Goal: Information Seeking & Learning: Learn about a topic

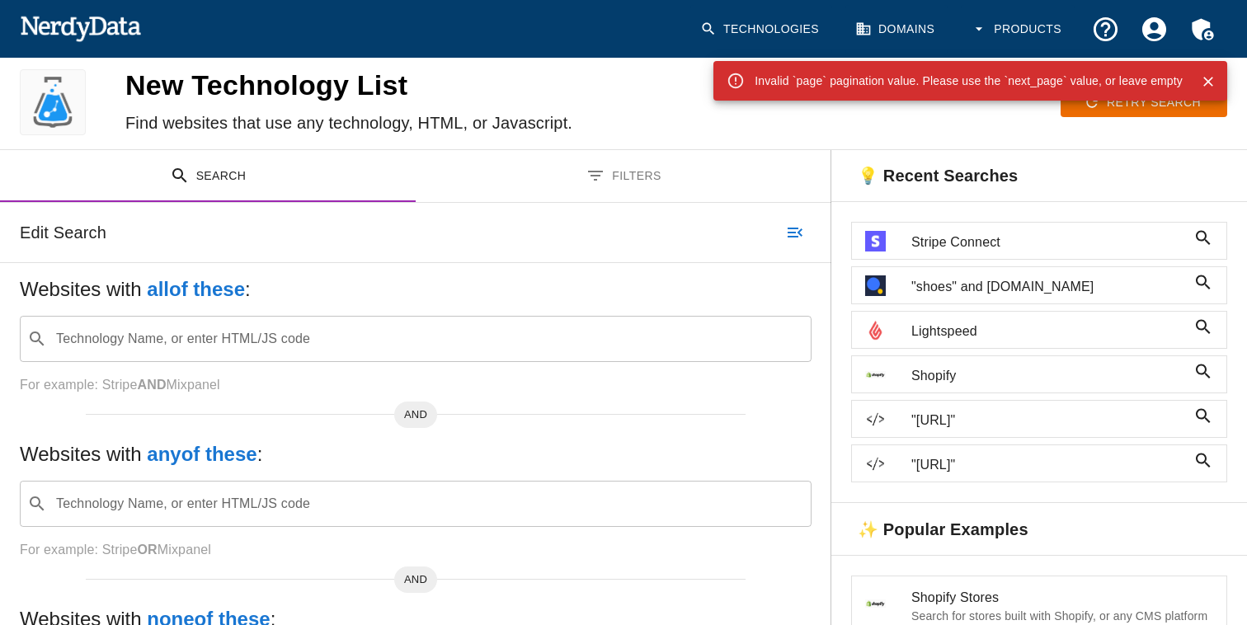
scroll to position [16, 0]
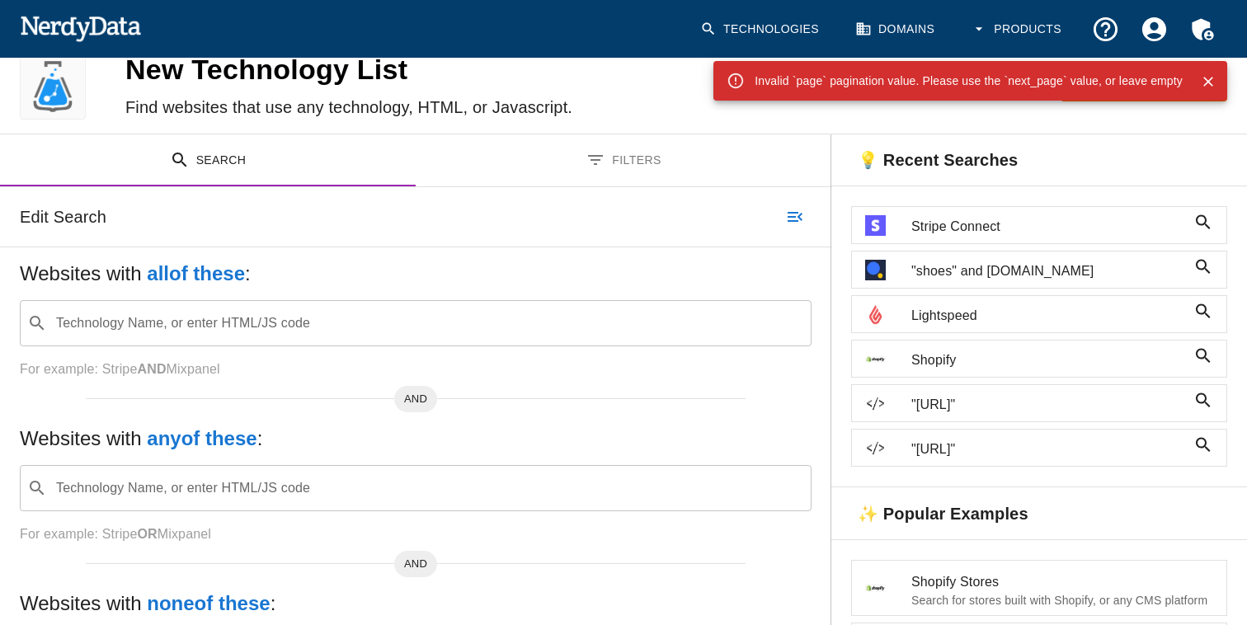
click at [957, 231] on span "Stripe Connect" at bounding box center [1048, 227] width 275 height 20
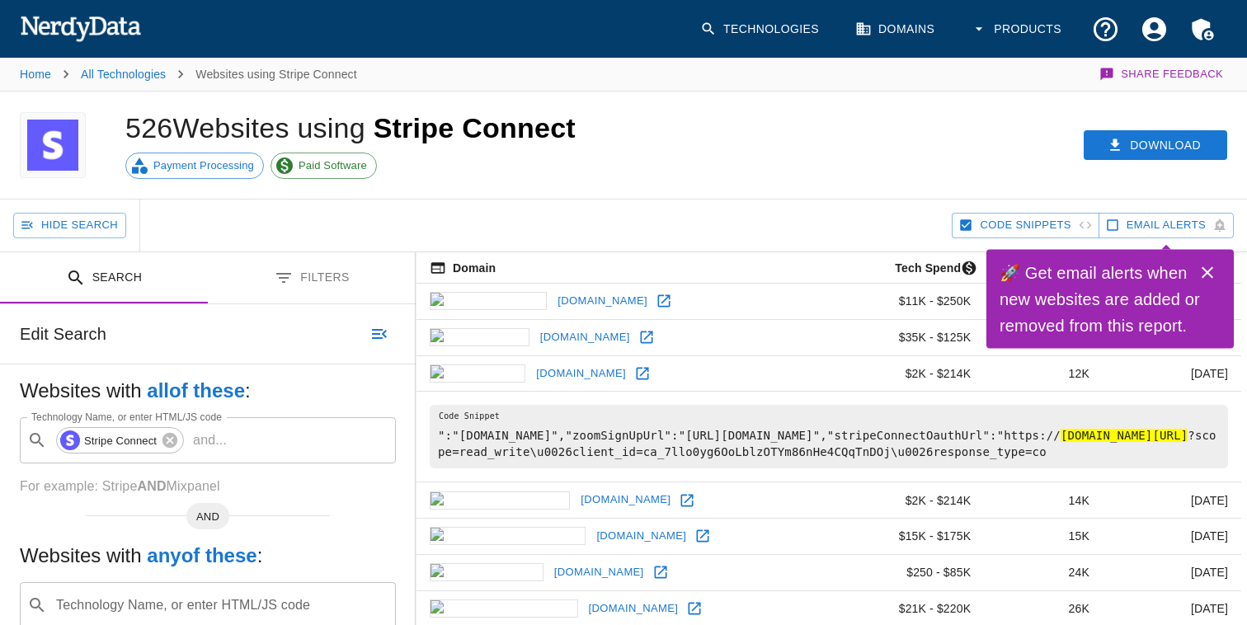
scroll to position [1796, 0]
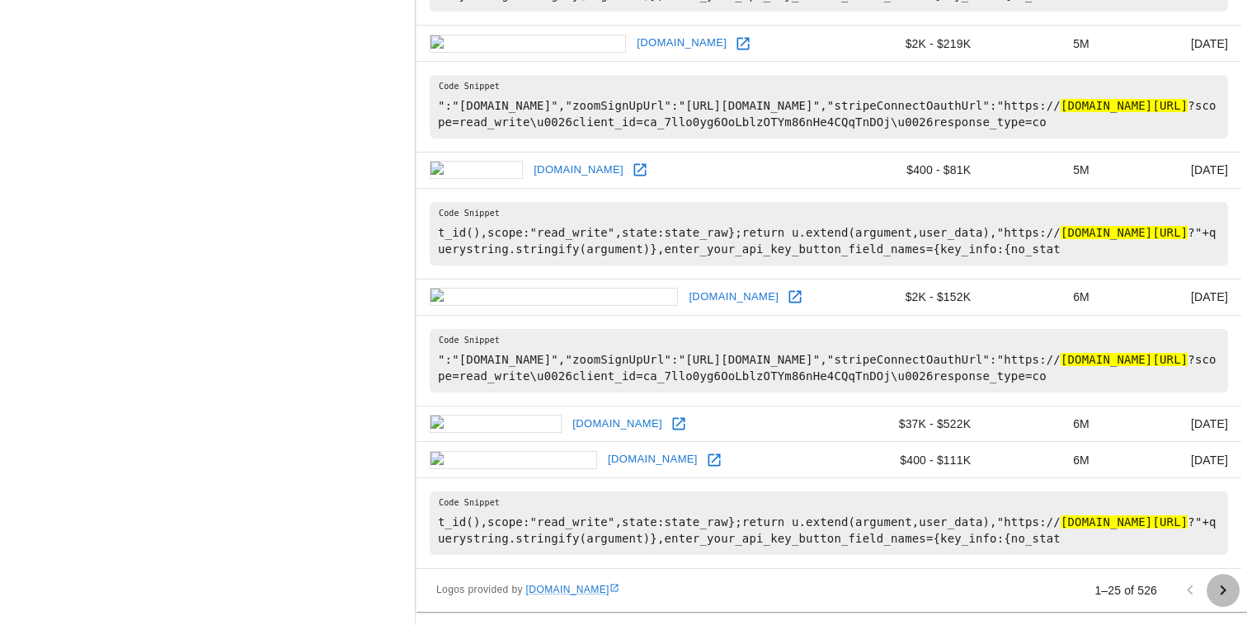
click at [1230, 590] on icon "Go to next page" at bounding box center [1223, 591] width 20 height 20
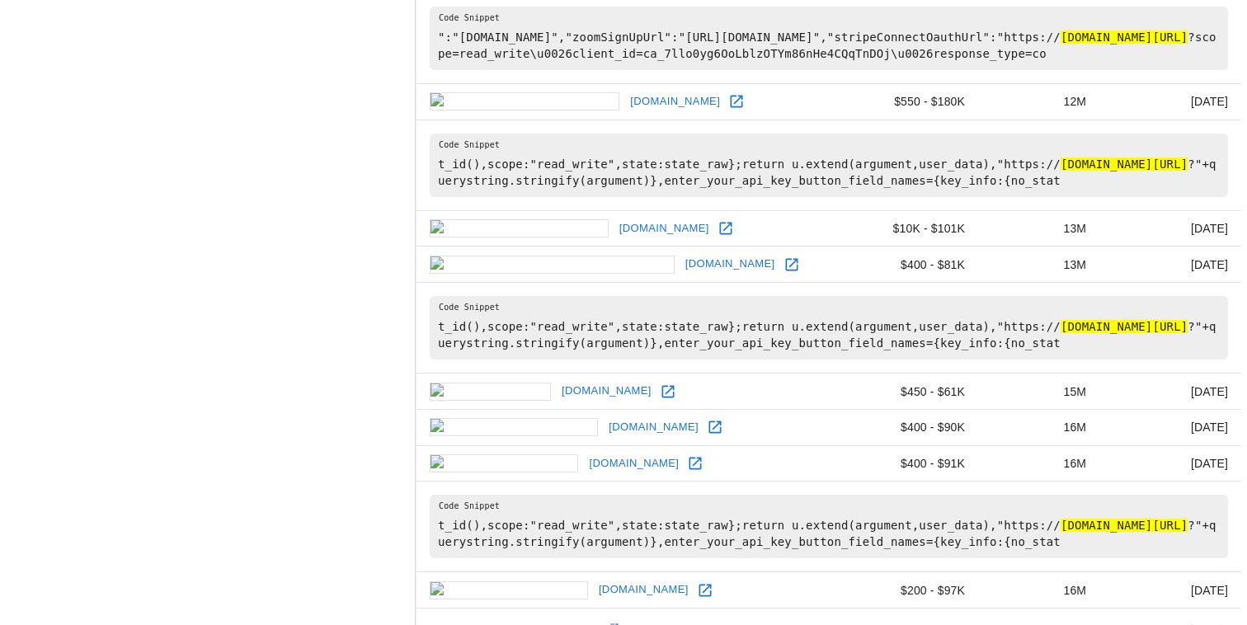
scroll to position [1887, 0]
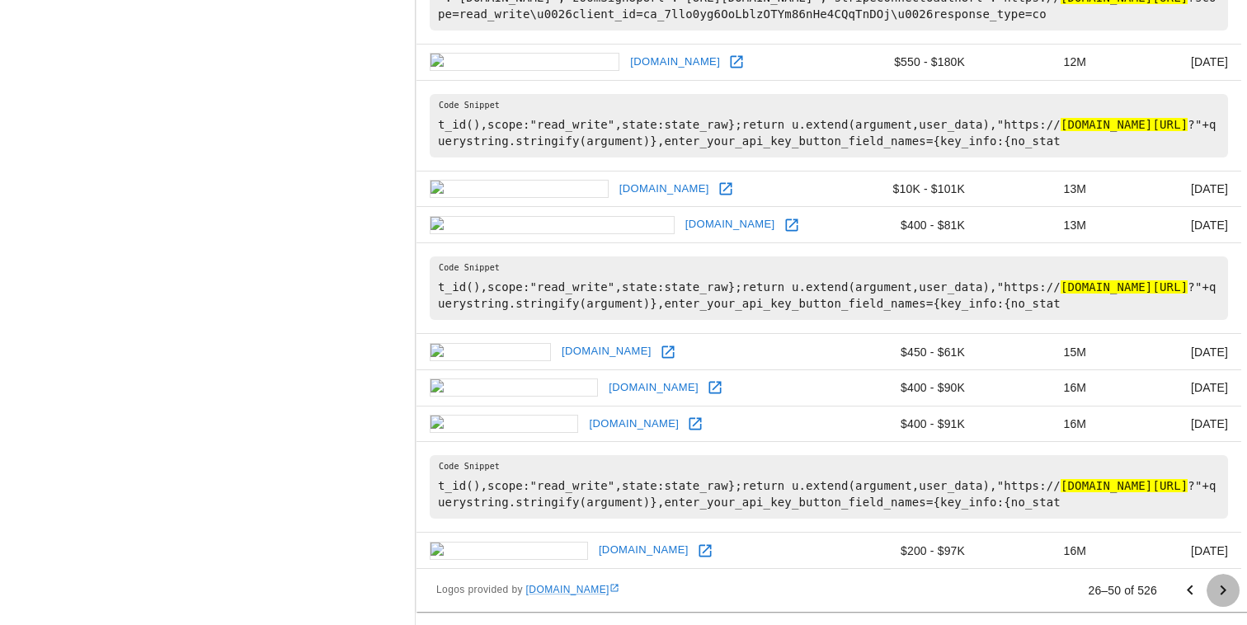
click at [1223, 593] on icon "Go to next page" at bounding box center [1223, 591] width 20 height 20
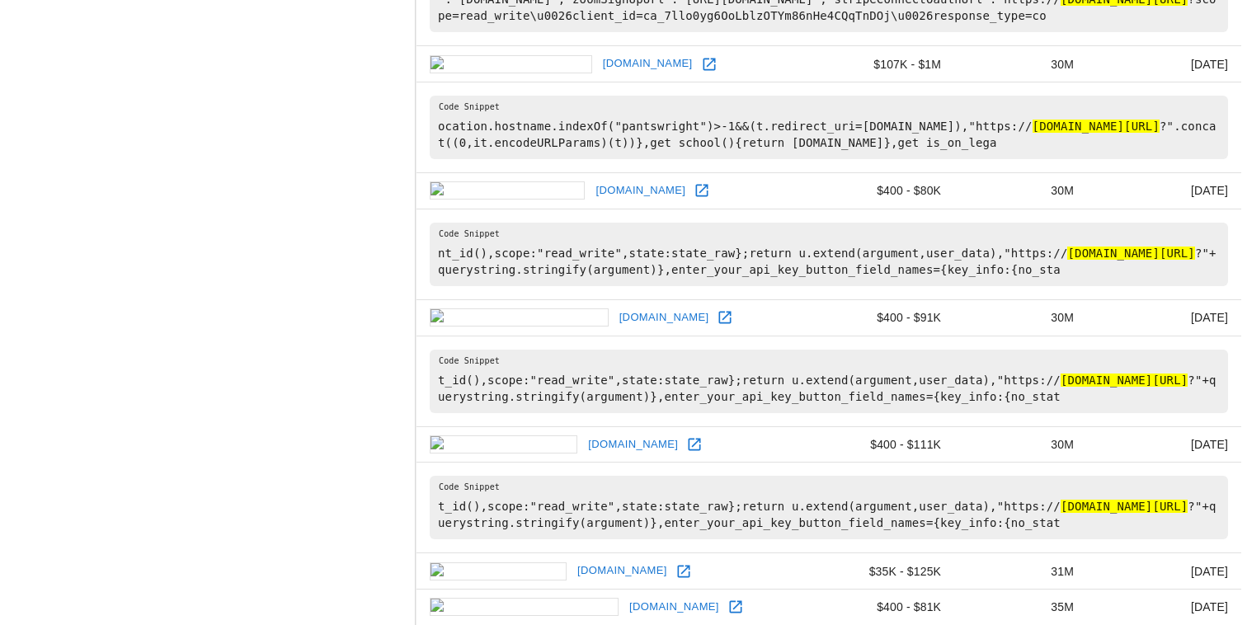
scroll to position [2340, 0]
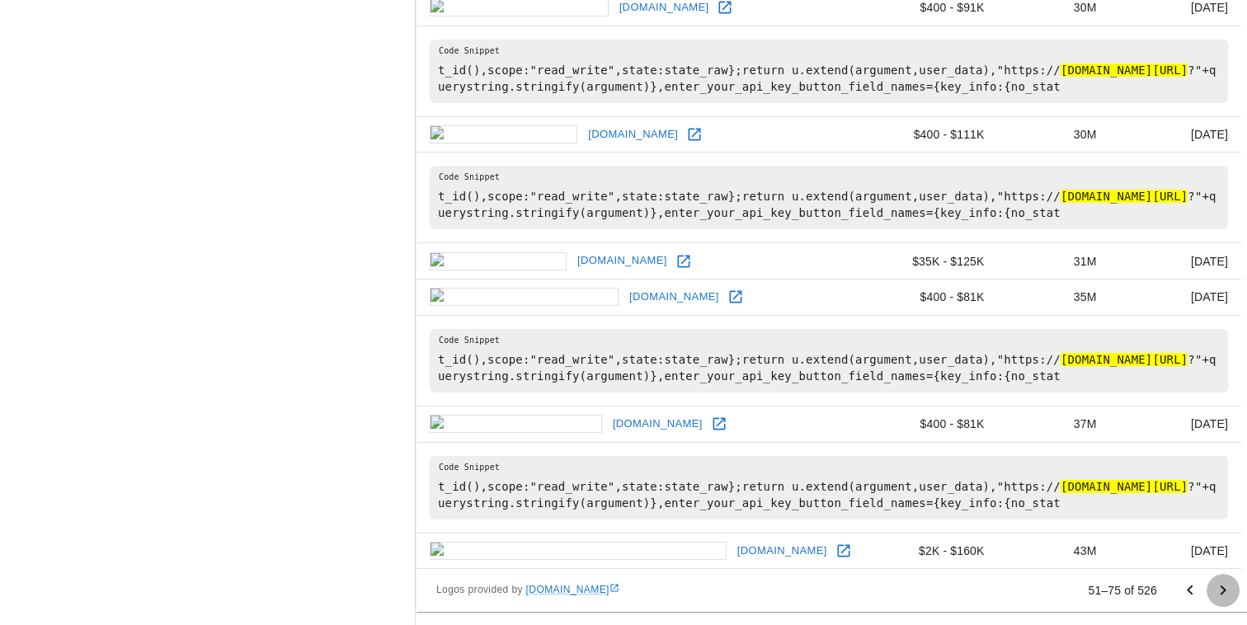
click at [1220, 594] on icon "Go to next page" at bounding box center [1223, 591] width 20 height 20
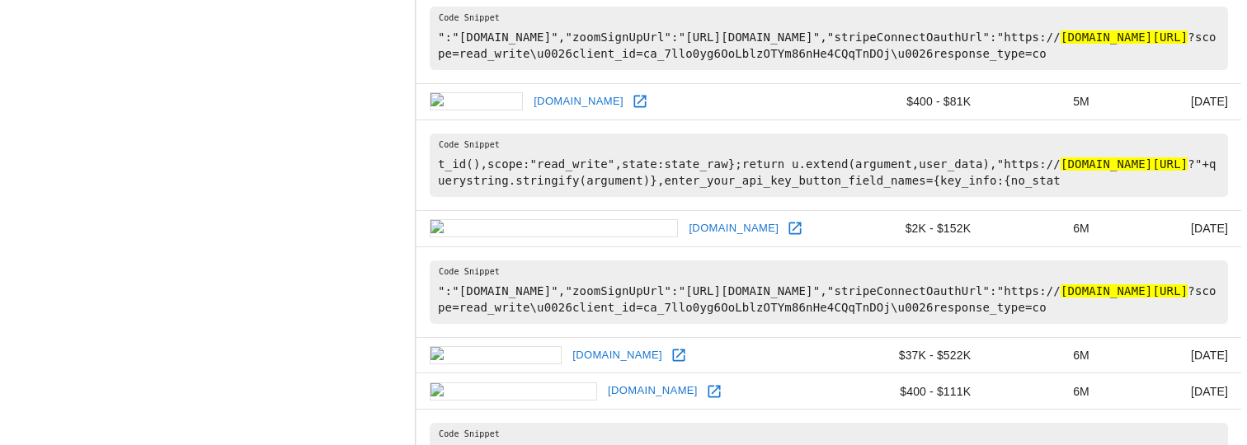
scroll to position [1976, 0]
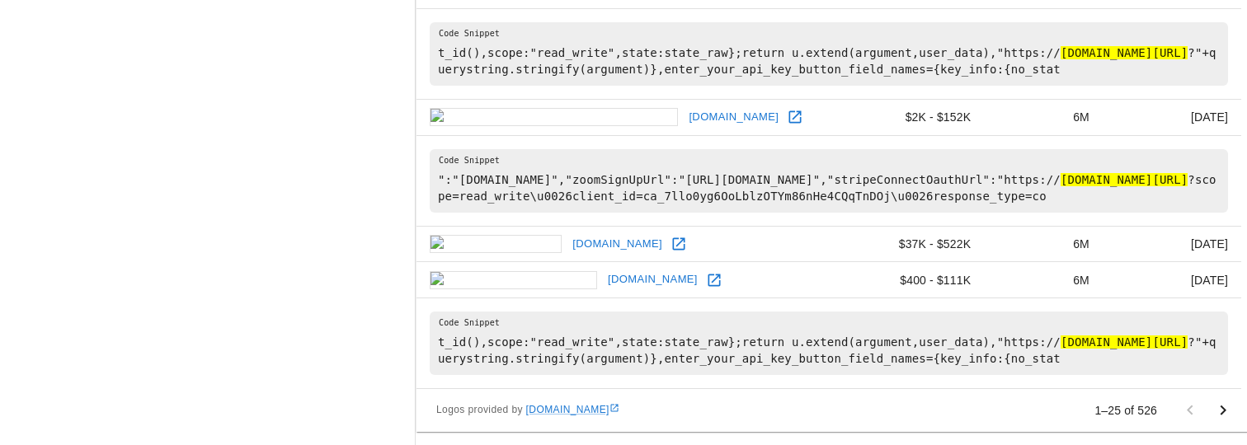
click at [1217, 409] on icon "Go to next page" at bounding box center [1223, 411] width 20 height 20
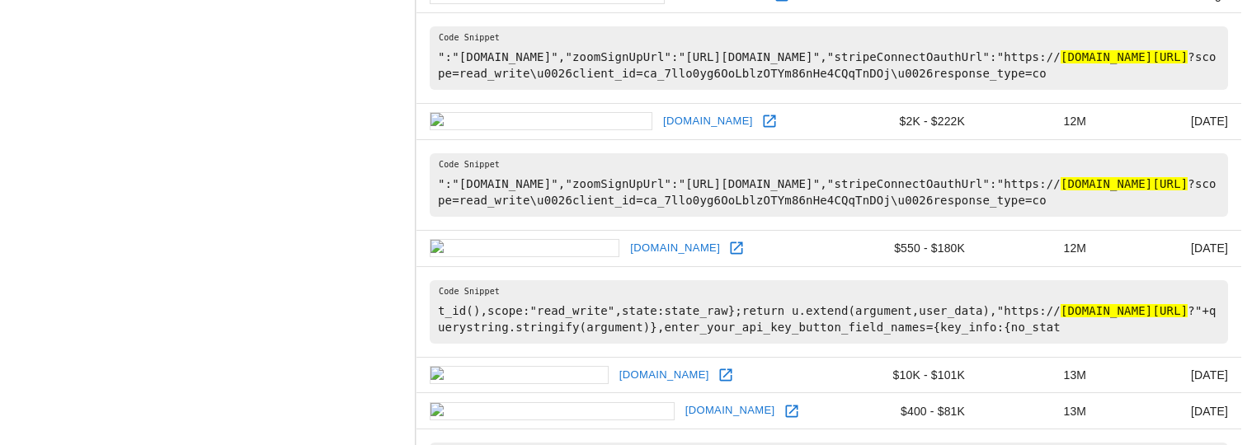
scroll to position [2067, 0]
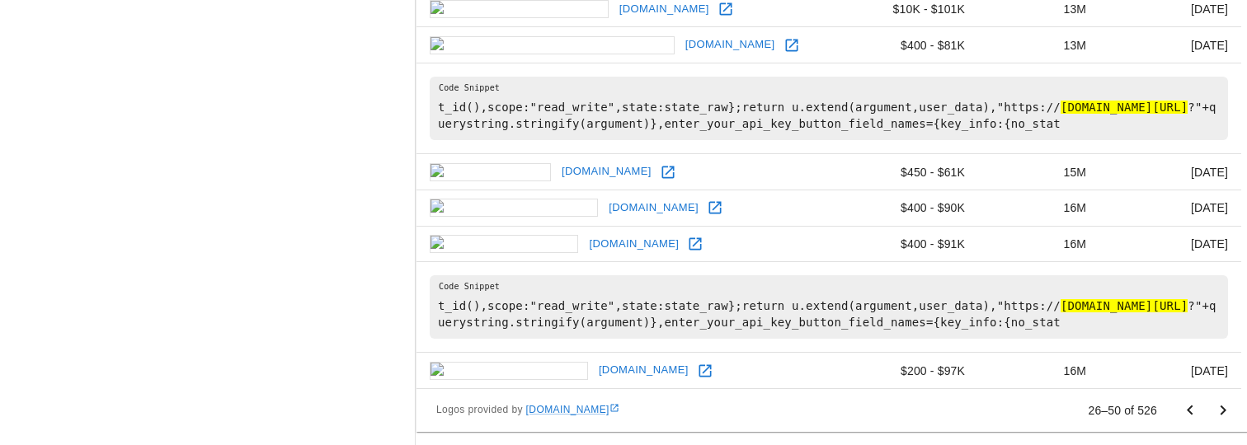
click at [1228, 416] on icon "Go to next page" at bounding box center [1223, 411] width 20 height 20
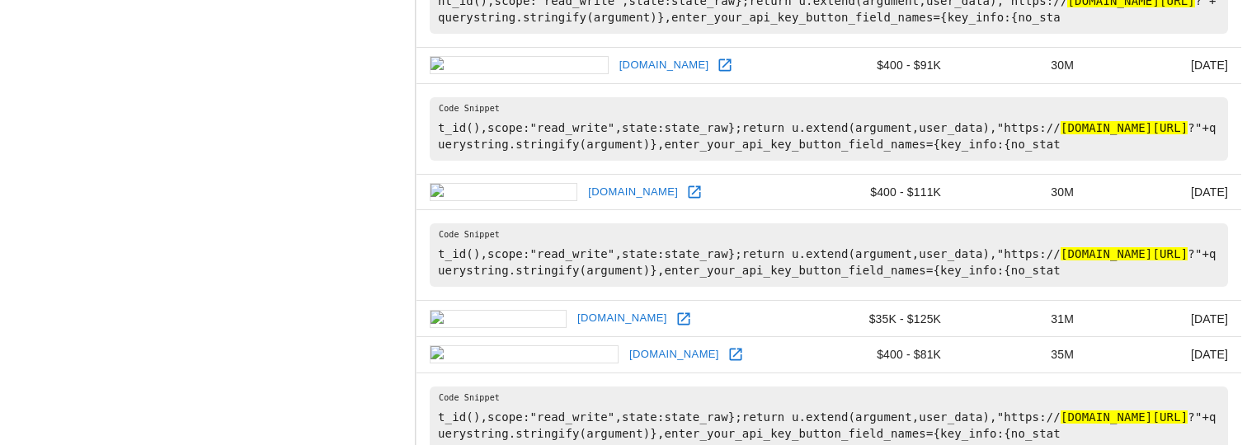
scroll to position [2520, 0]
